Goal: Information Seeking & Learning: Learn about a topic

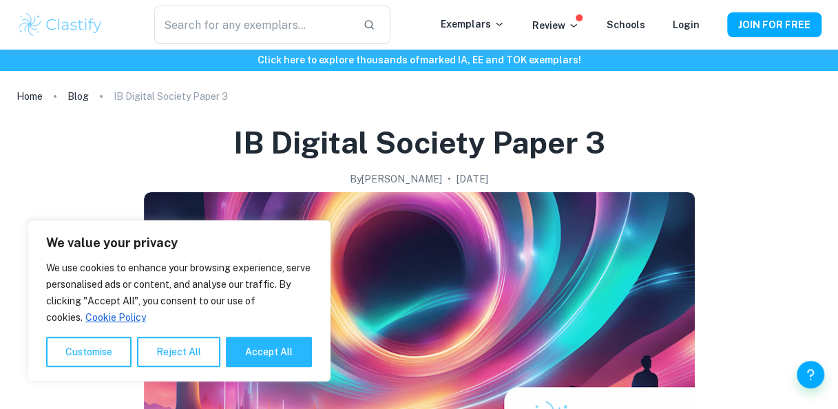
click at [266, 353] on button "Accept All" at bounding box center [269, 352] width 86 height 30
checkbox input "true"
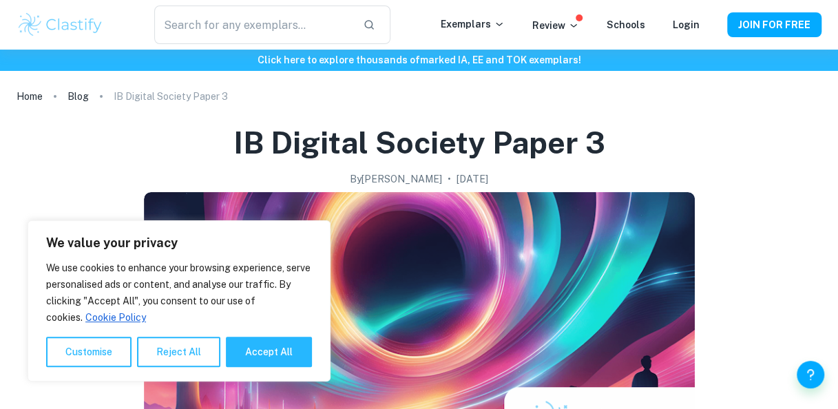
checkbox input "true"
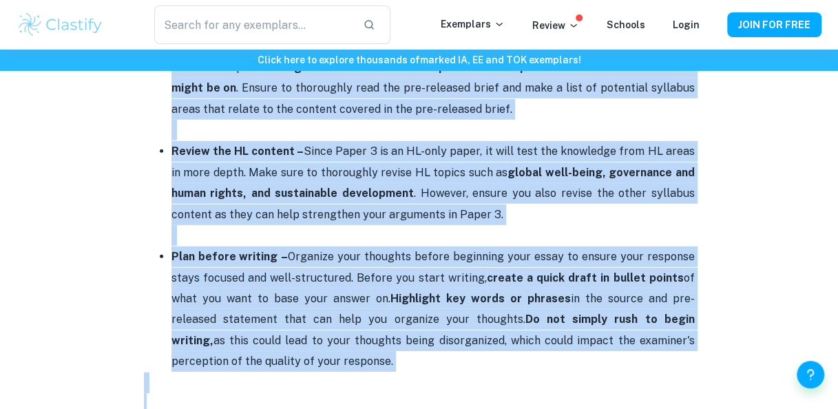
scroll to position [1825, 0]
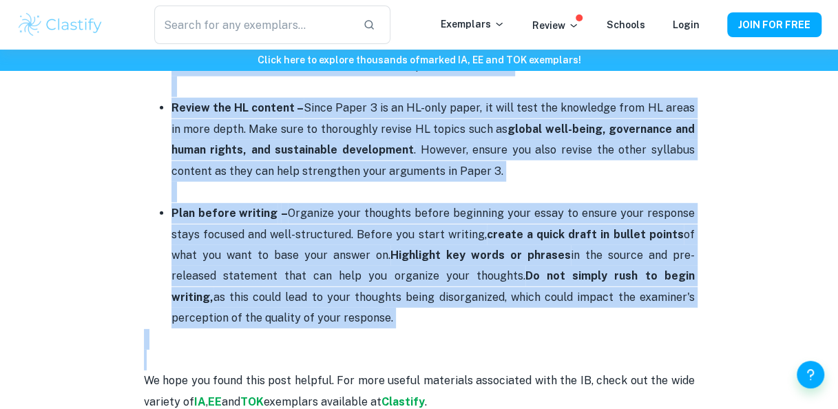
drag, startPoint x: 145, startPoint y: 246, endPoint x: 438, endPoint y: 326, distance: 303.8
copy div "Lor ip Dolorsi am Consect Adipisc Elits 0 Doeiu temp incidi – Utla etdol mag al…"
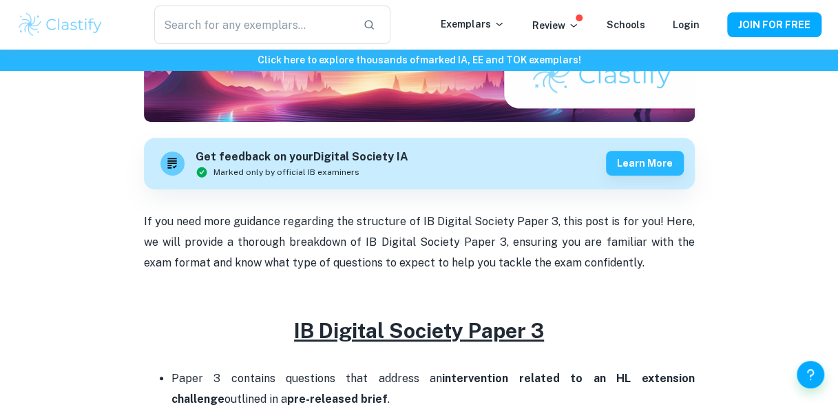
scroll to position [341, 0]
